Goal: Transaction & Acquisition: Book appointment/travel/reservation

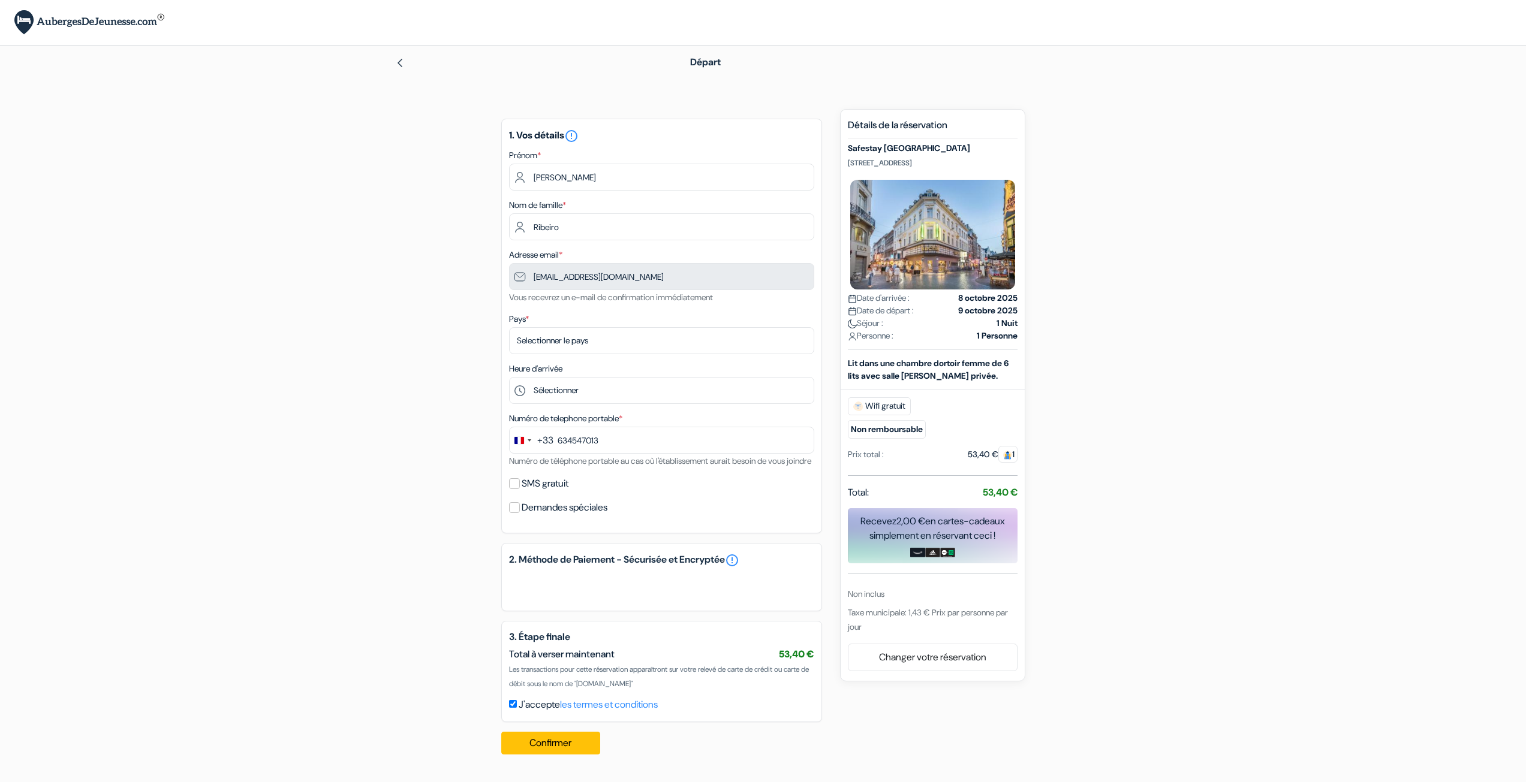
type input "6 34 54 70 13"
click at [611, 342] on select "Selectionner le pays Abkhazie Afghanistan Afrique Du sud Albanie Algérie Allema…" at bounding box center [661, 340] width 305 height 27
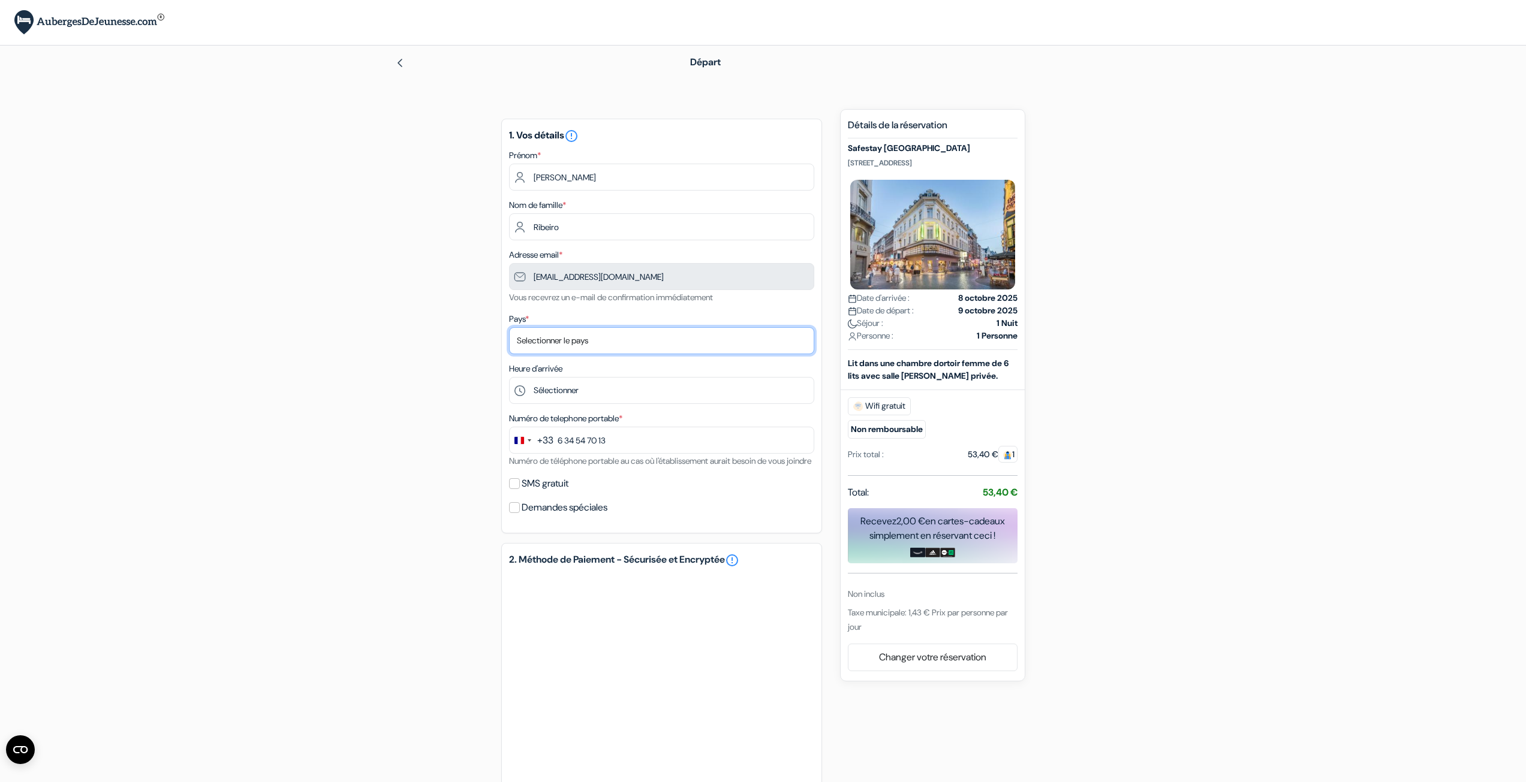
select select "67"
click at [509, 327] on select "Selectionner le pays Abkhazie Afghanistan Afrique Du sud Albanie Algérie Allema…" at bounding box center [661, 340] width 305 height 27
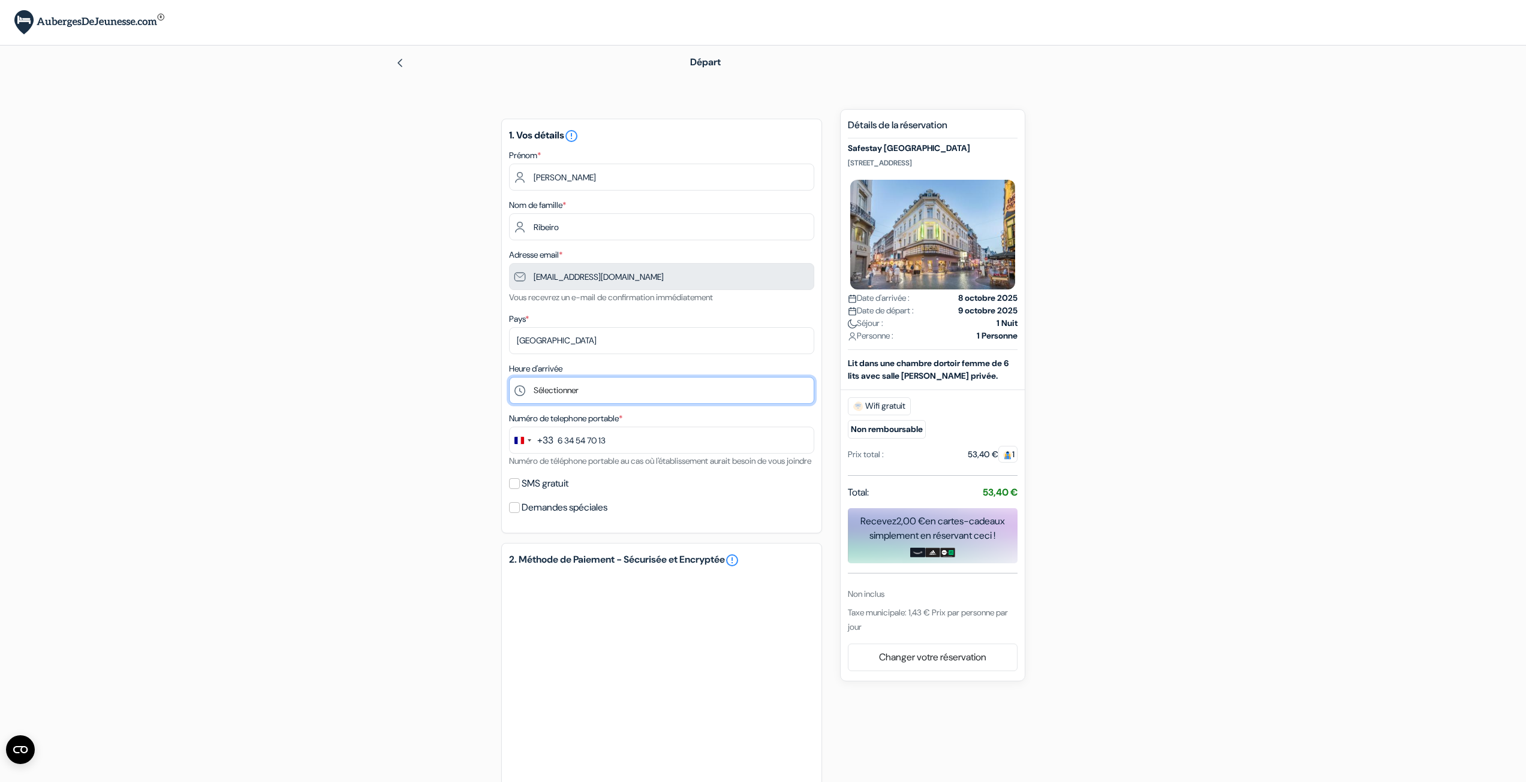
click at [578, 385] on select "Sélectionner 1:00 2:00 3:00 4:00 5:00 6:00 7:00 8:00 9:00 10:00 11:00 12:00 13:…" at bounding box center [661, 390] width 305 height 27
click at [509, 377] on select "Sélectionner 1:00 2:00 3:00 4:00 5:00 6:00 7:00 8:00 9:00 10:00 11:00 12:00 13:…" at bounding box center [661, 390] width 305 height 27
click at [391, 412] on div "add_box Safestay Brussels Grand Place Rue Grétry 53, 1000 Bruxelles, Belgium, B…" at bounding box center [762, 525] width 791 height 832
click at [565, 492] on label "SMS gratuit" at bounding box center [545, 483] width 47 height 17
click at [520, 489] on input "SMS gratuit" at bounding box center [514, 483] width 11 height 11
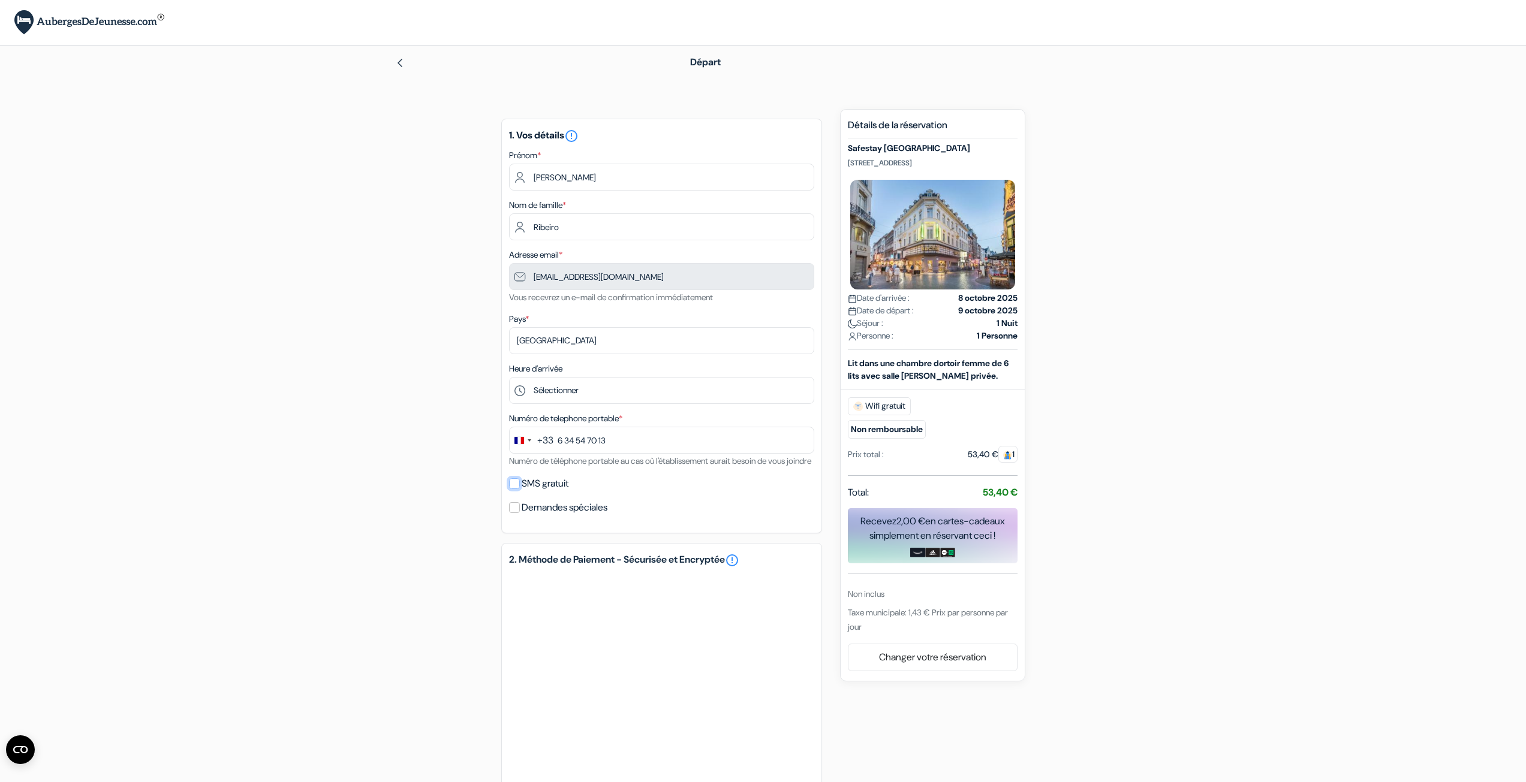
checkbox input "true"
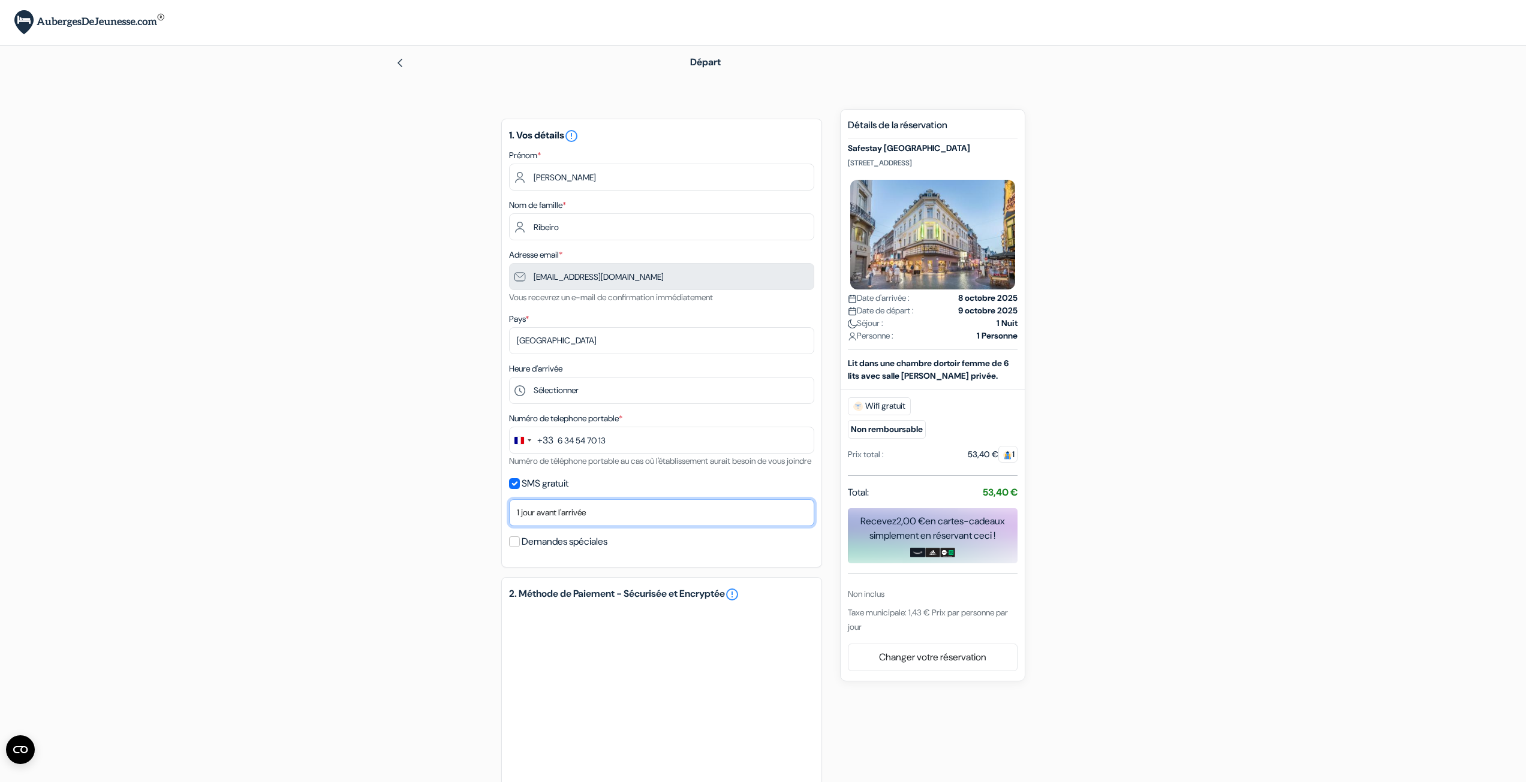
click at [603, 526] on select "Non merci Maintenant Le jour de votre arrivée 1 jour avant l'arrivée 2 jours av…" at bounding box center [661, 512] width 305 height 27
click at [400, 524] on div "add_box Safestay Brussels Grand Place Rue Grétry 53, 1000 Bruxelles, Belgium, B…" at bounding box center [762, 542] width 791 height 866
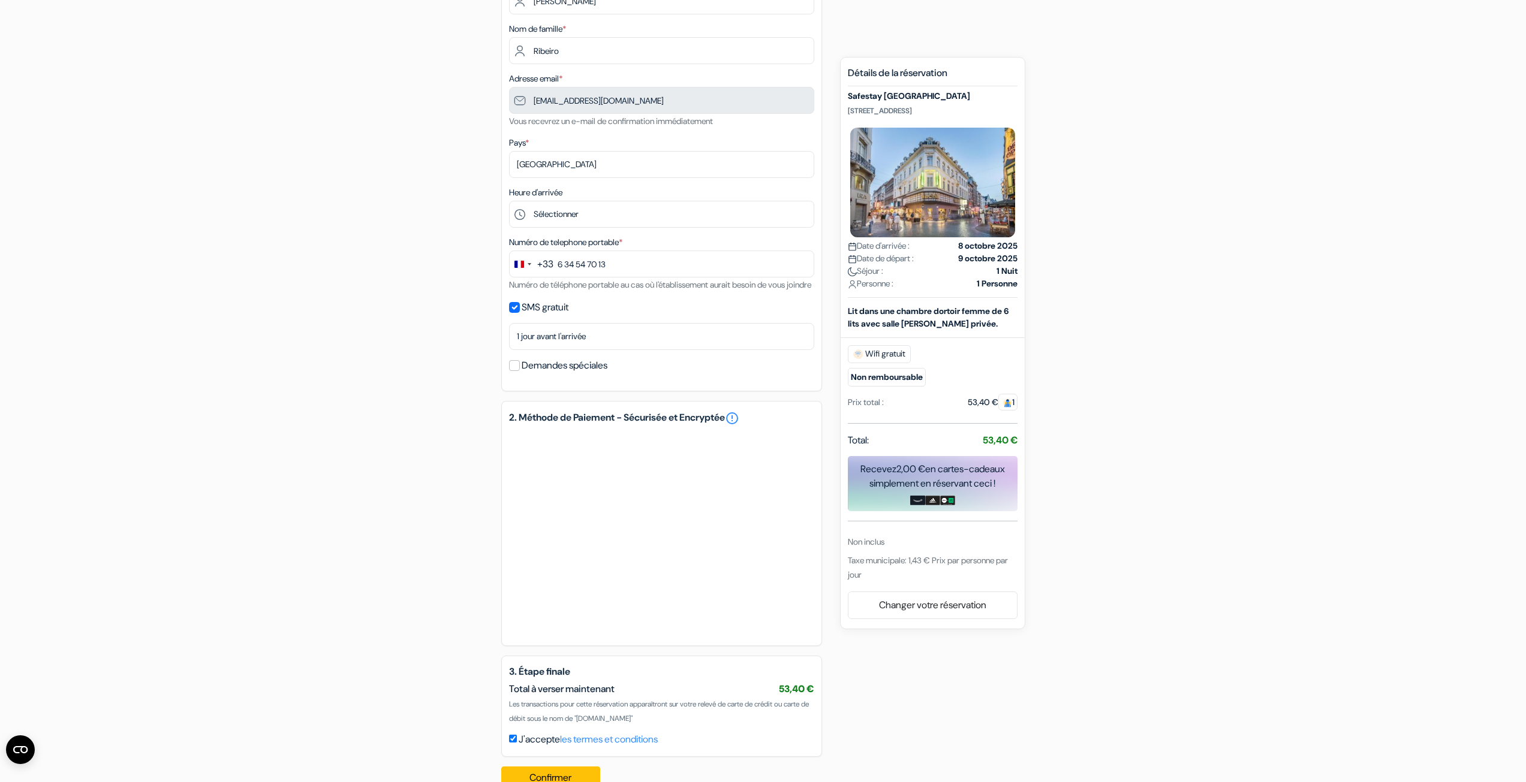
scroll to position [180, 0]
click at [424, 574] on div "add_box Safestay Brussels Grand Place Rue Grétry 53, 1000 Bruxelles, Belgium, B…" at bounding box center [762, 362] width 791 height 866
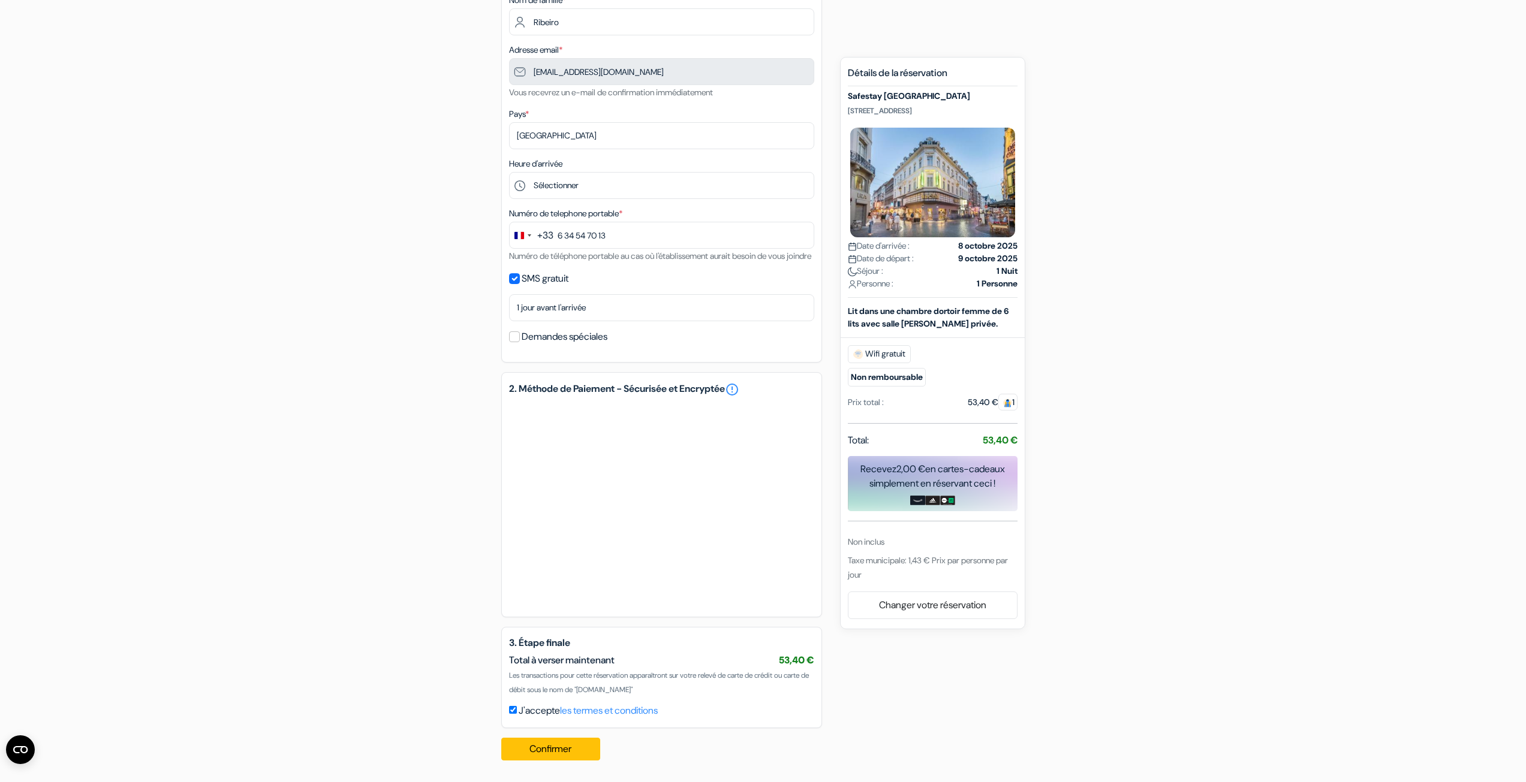
scroll to position [220, 0]
click at [577, 743] on button "Confirmer Loading..." at bounding box center [551, 749] width 100 height 23
